Goal: Download file/media

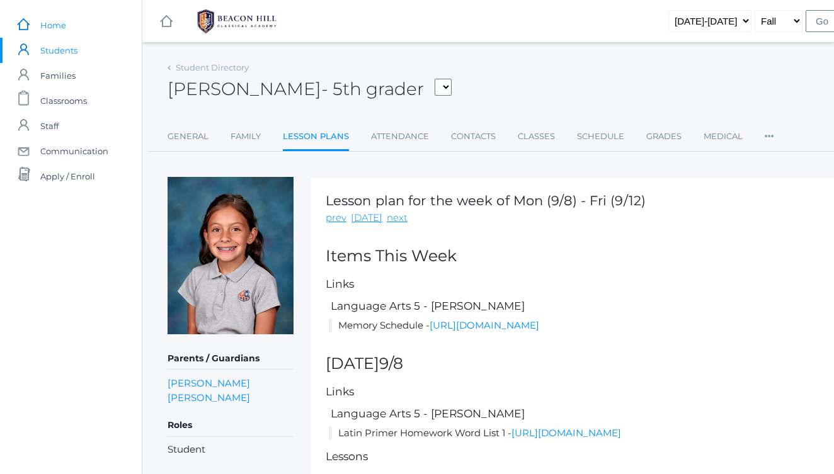
click at [57, 30] on span "Home" at bounding box center [53, 25] width 26 height 25
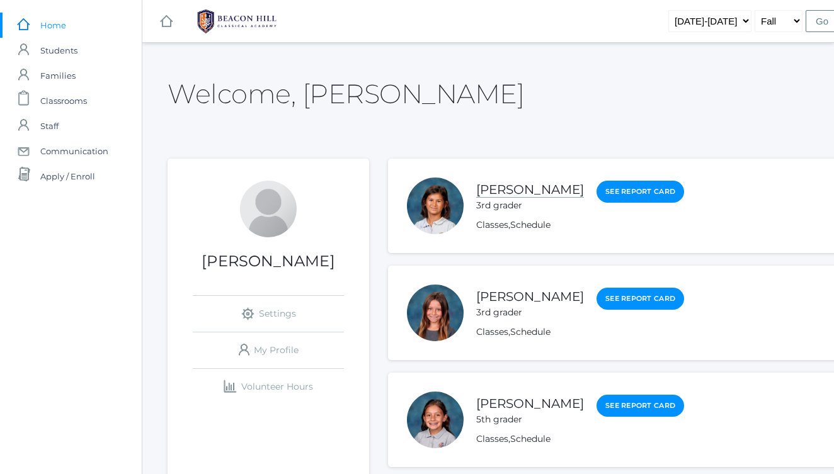
click at [503, 188] on link "[PERSON_NAME]" at bounding box center [530, 190] width 108 height 16
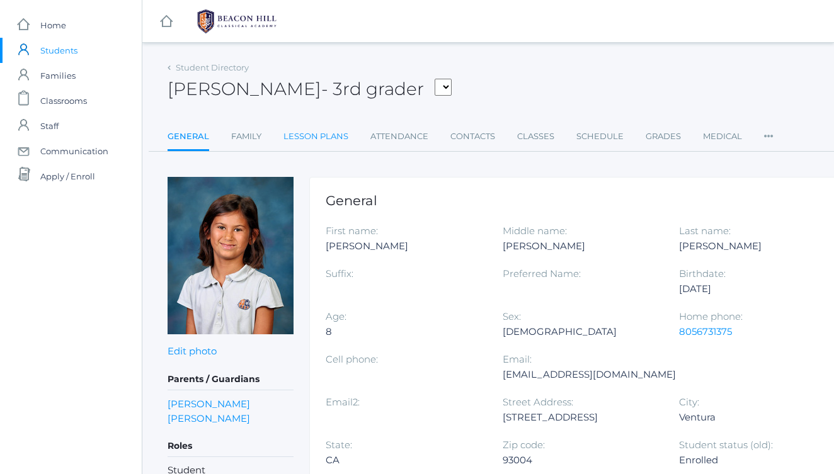
click at [323, 139] on link "Lesson Plans" at bounding box center [316, 136] width 65 height 25
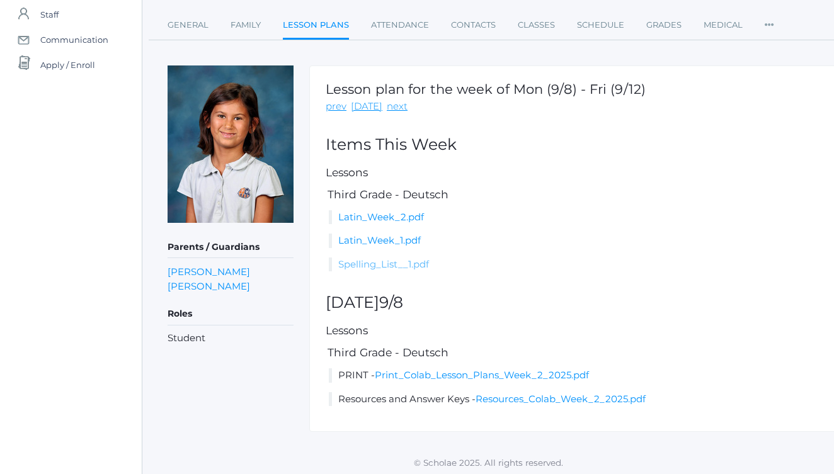
scroll to position [111, 0]
click at [495, 394] on link "Resources_Colab_Week_2_2025.pdf" at bounding box center [561, 400] width 170 height 12
click at [333, 104] on link "prev" at bounding box center [336, 107] width 21 height 14
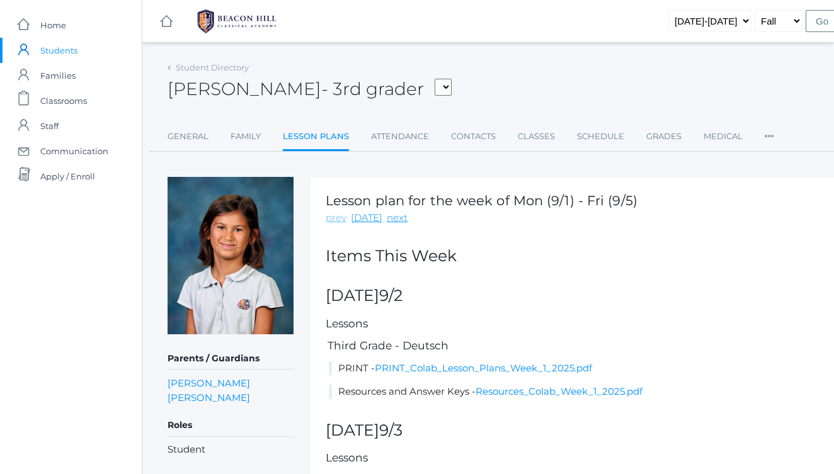
click at [336, 221] on link "prev" at bounding box center [336, 218] width 21 height 14
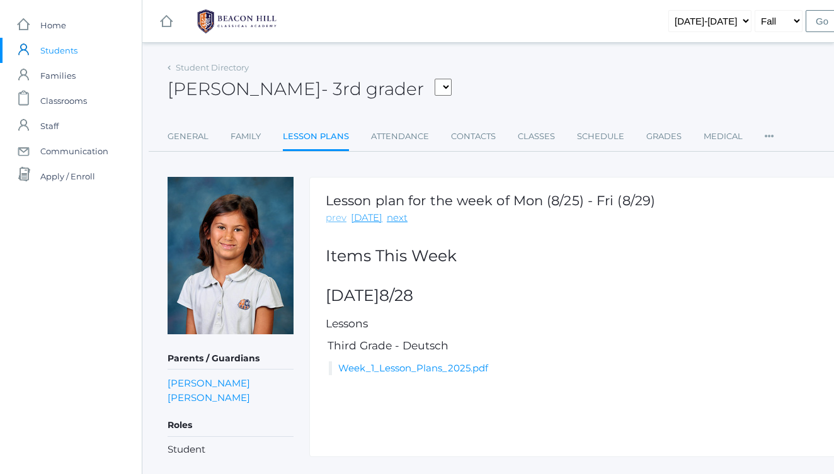
click at [336, 221] on link "prev" at bounding box center [336, 218] width 21 height 14
click at [336, 218] on link "prev" at bounding box center [336, 218] width 21 height 14
click at [392, 217] on link "next" at bounding box center [397, 218] width 21 height 14
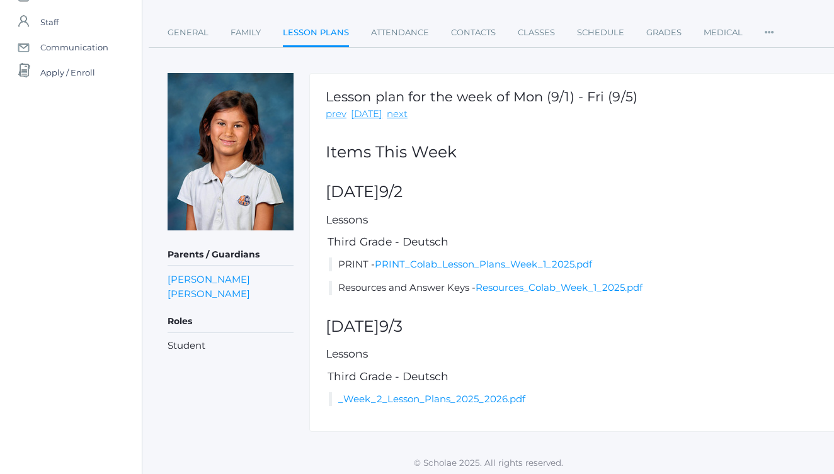
scroll to position [103, 0]
click at [404, 261] on link "PRINT_Colab_Lesson_Plans_Week_1_2025.pdf" at bounding box center [483, 265] width 217 height 12
